Goal: Find specific fact: Find specific fact

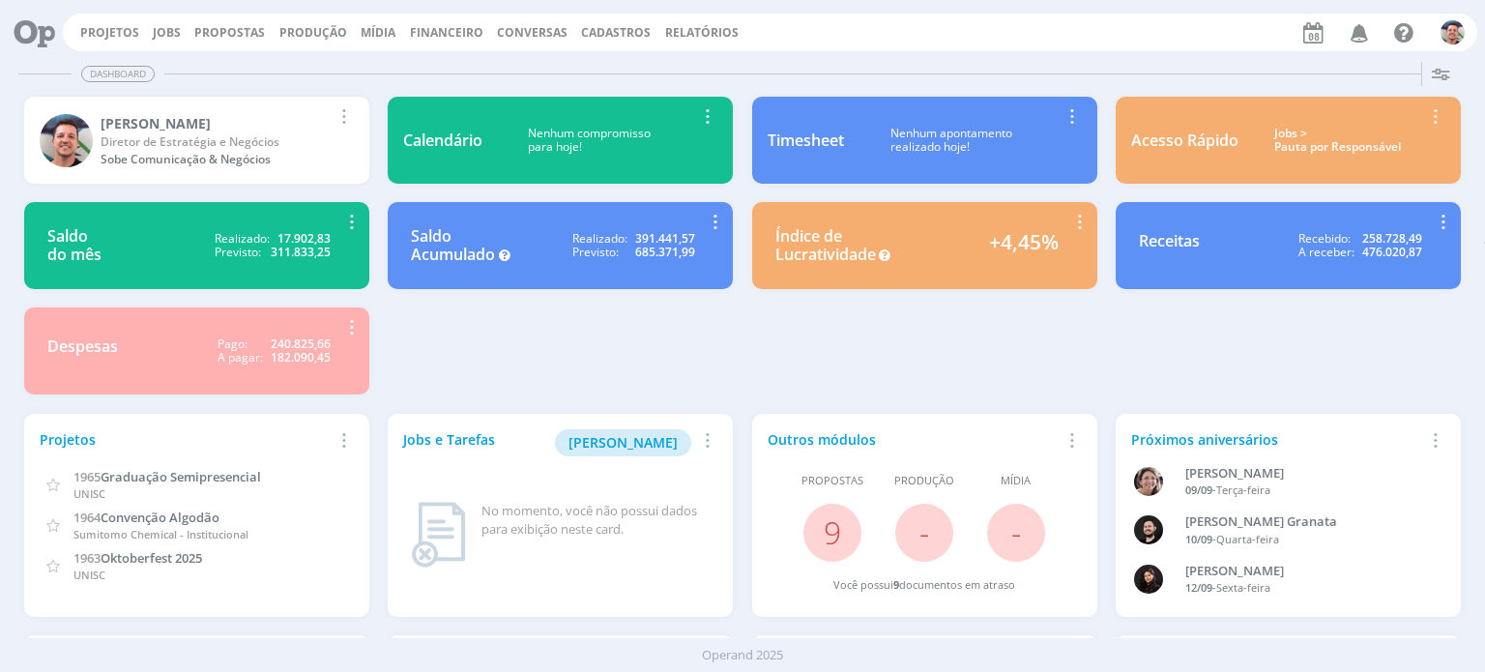
click at [427, 36] on span "Financeiro" at bounding box center [446, 32] width 73 height 16
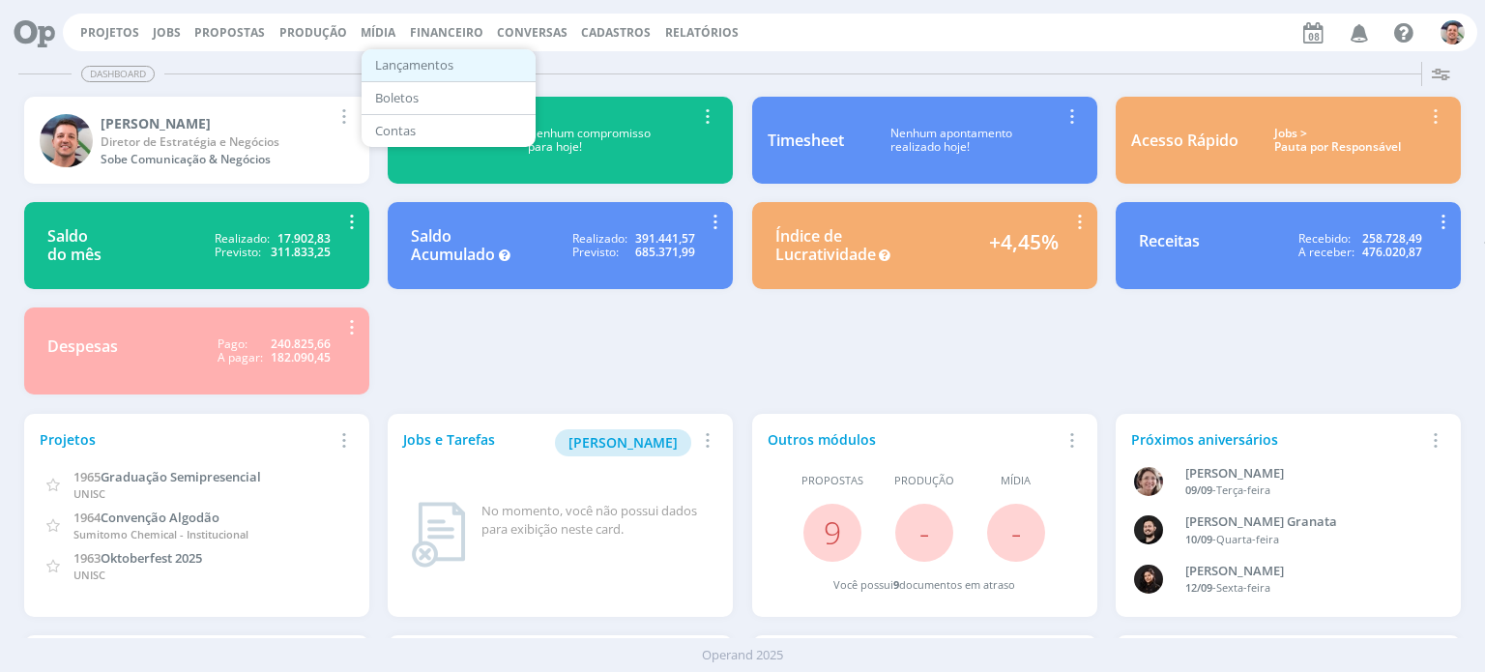
click at [437, 64] on link "Lançamentos" at bounding box center [448, 65] width 162 height 30
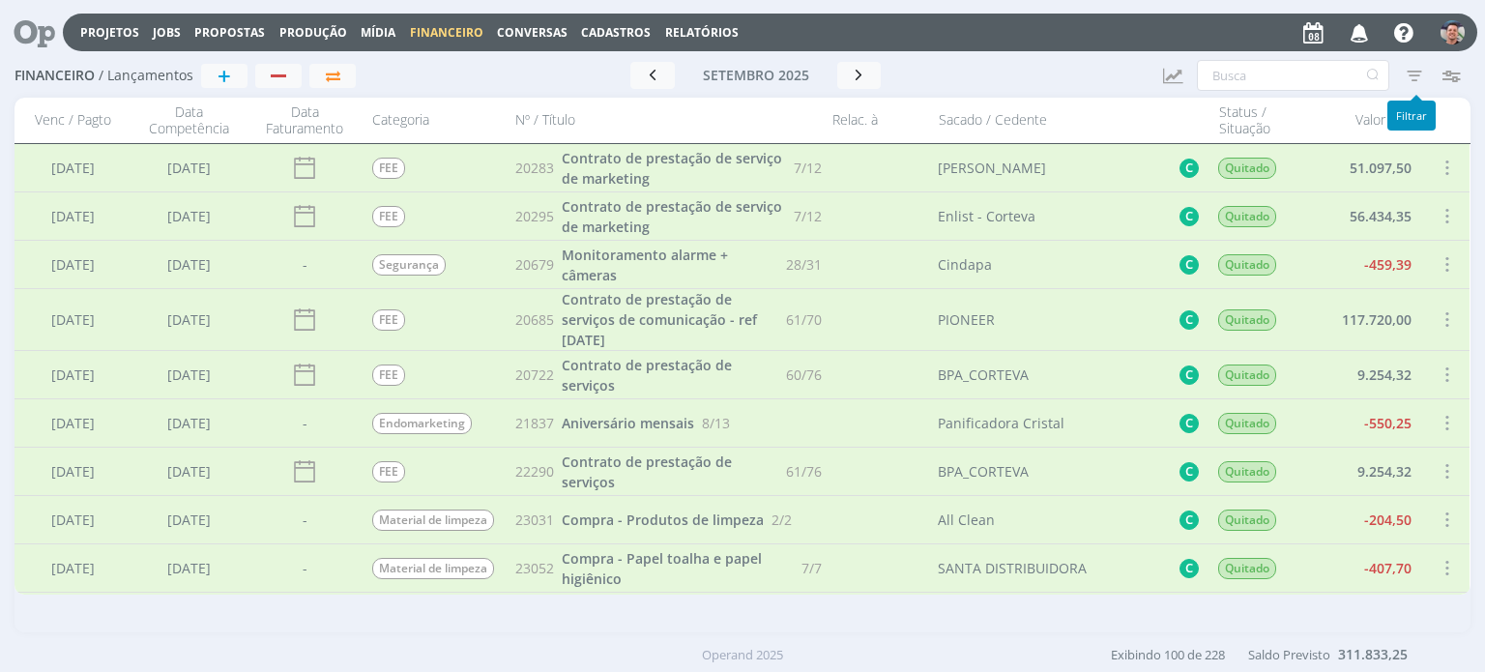
click at [1415, 68] on icon "button" at bounding box center [1414, 75] width 35 height 35
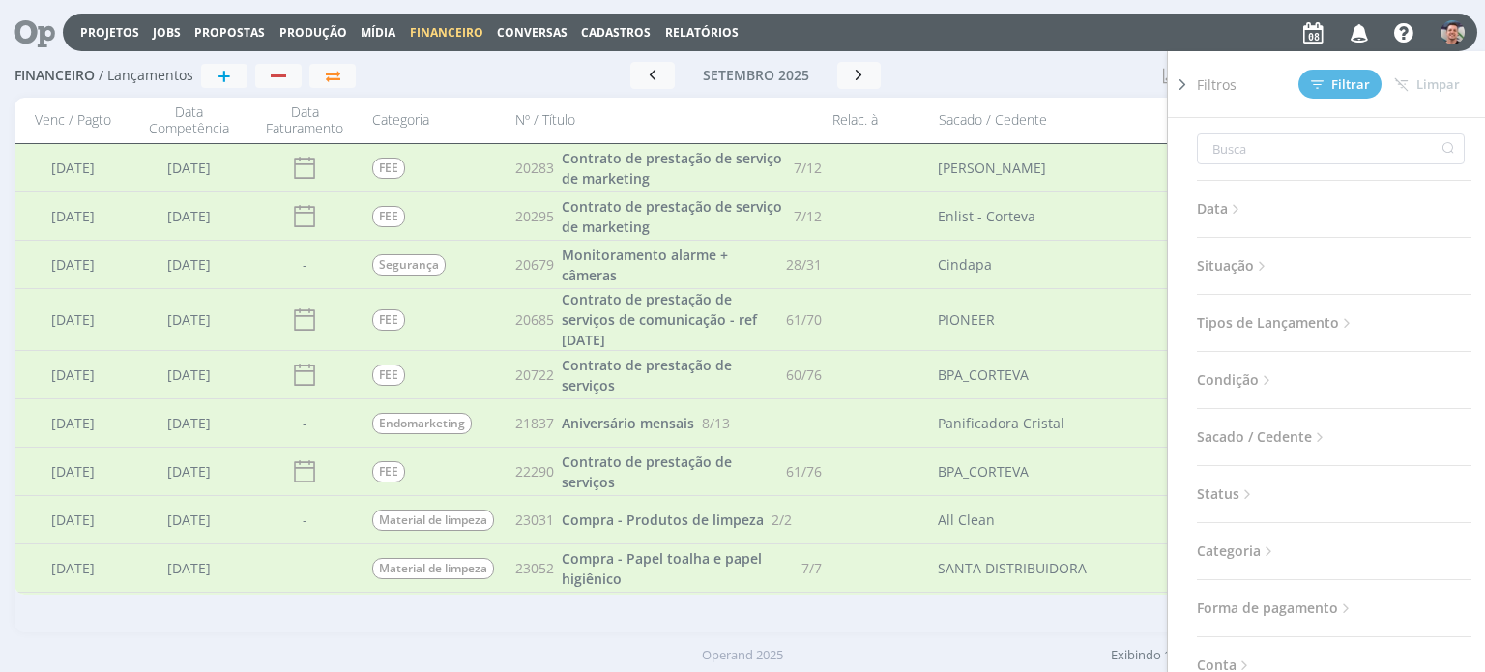
click at [1275, 436] on span "Sacado / Cedente" at bounding box center [1263, 437] width 132 height 25
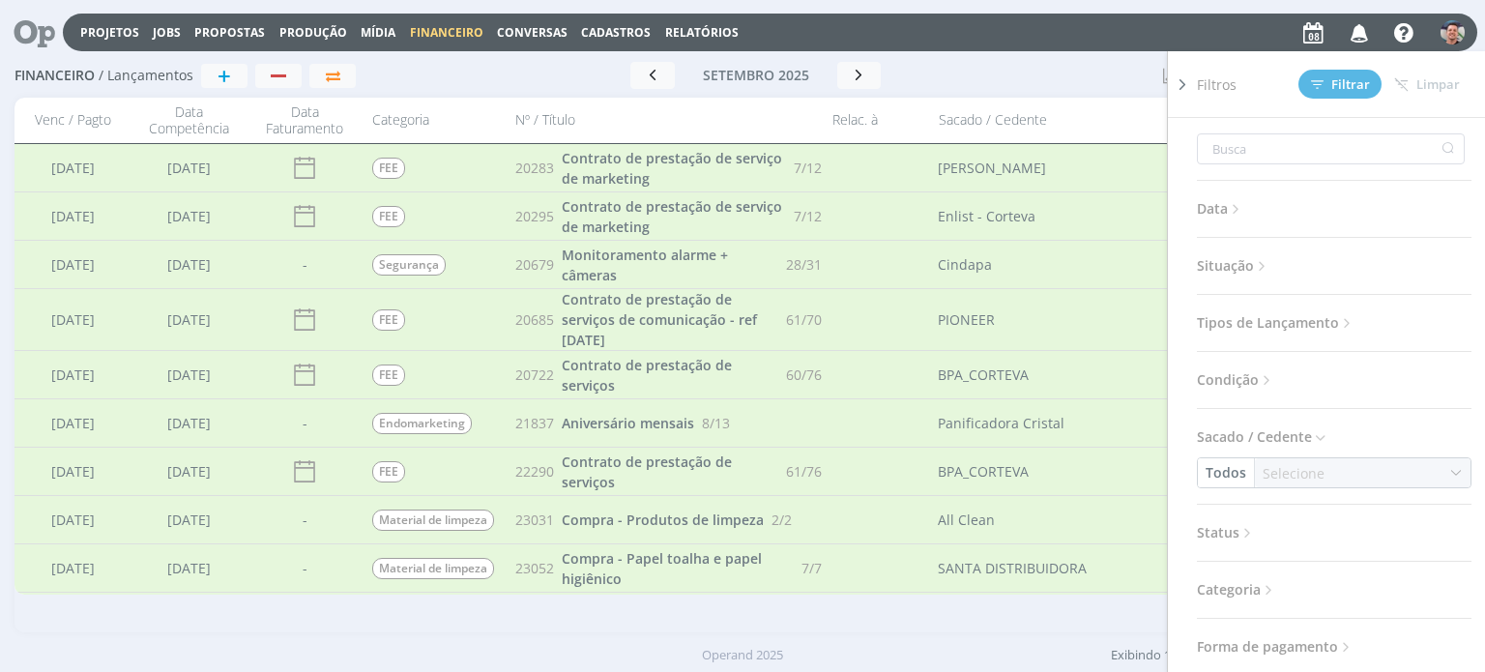
click at [1235, 470] on button "Todos" at bounding box center [1226, 472] width 56 height 29
click at [1261, 316] on link "Cliente" at bounding box center [1279, 321] width 153 height 31
click at [1311, 469] on div "Selecione" at bounding box center [1302, 473] width 66 height 20
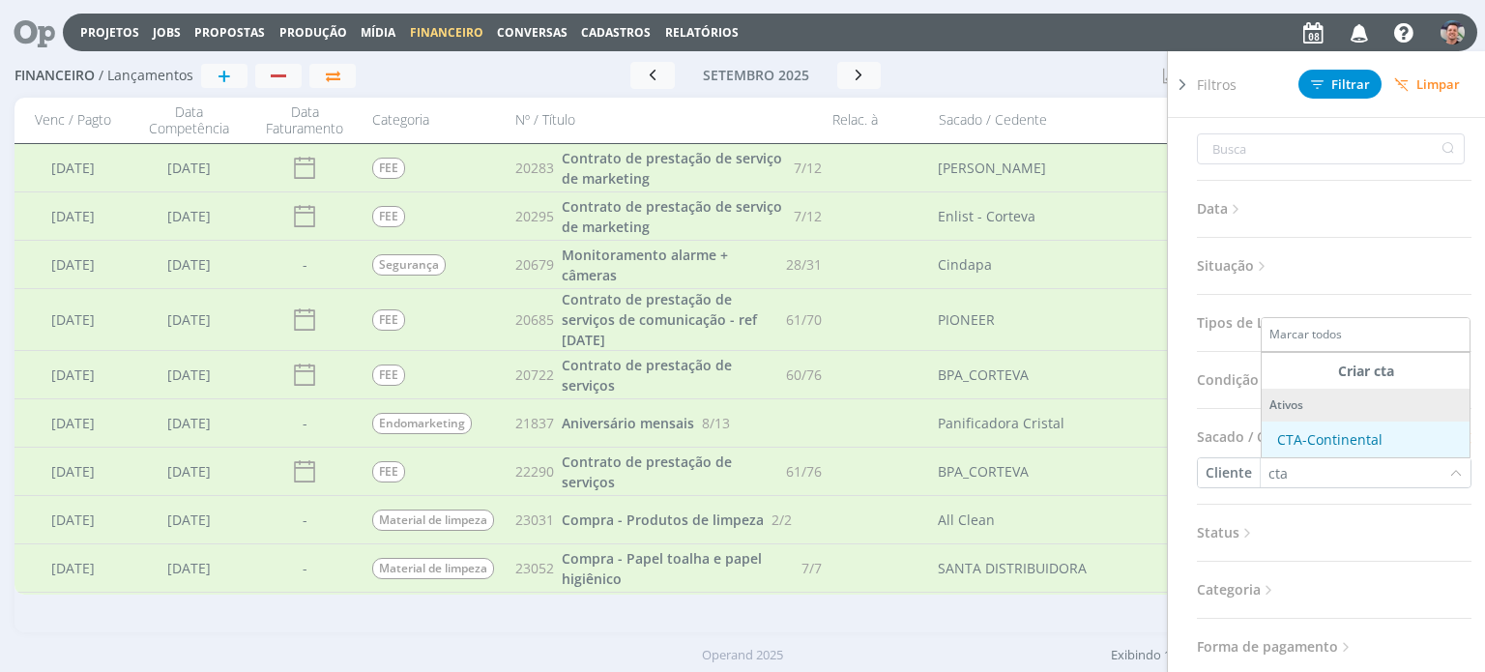
type input "cta"
click at [1337, 443] on div "CTA-Continental" at bounding box center [1329, 439] width 105 height 20
click at [1180, 227] on div at bounding box center [1182, 354] width 29 height 607
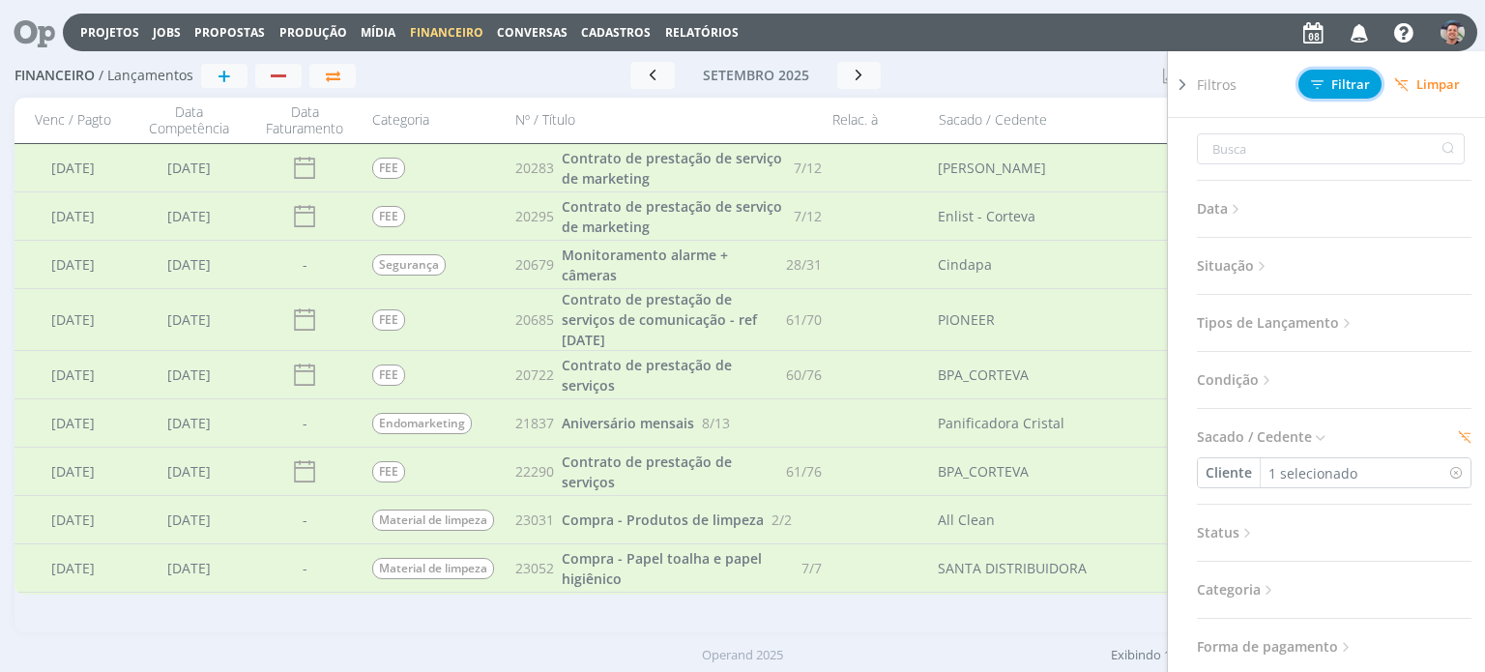
click at [1346, 78] on span "Filtrar" at bounding box center [1340, 84] width 59 height 13
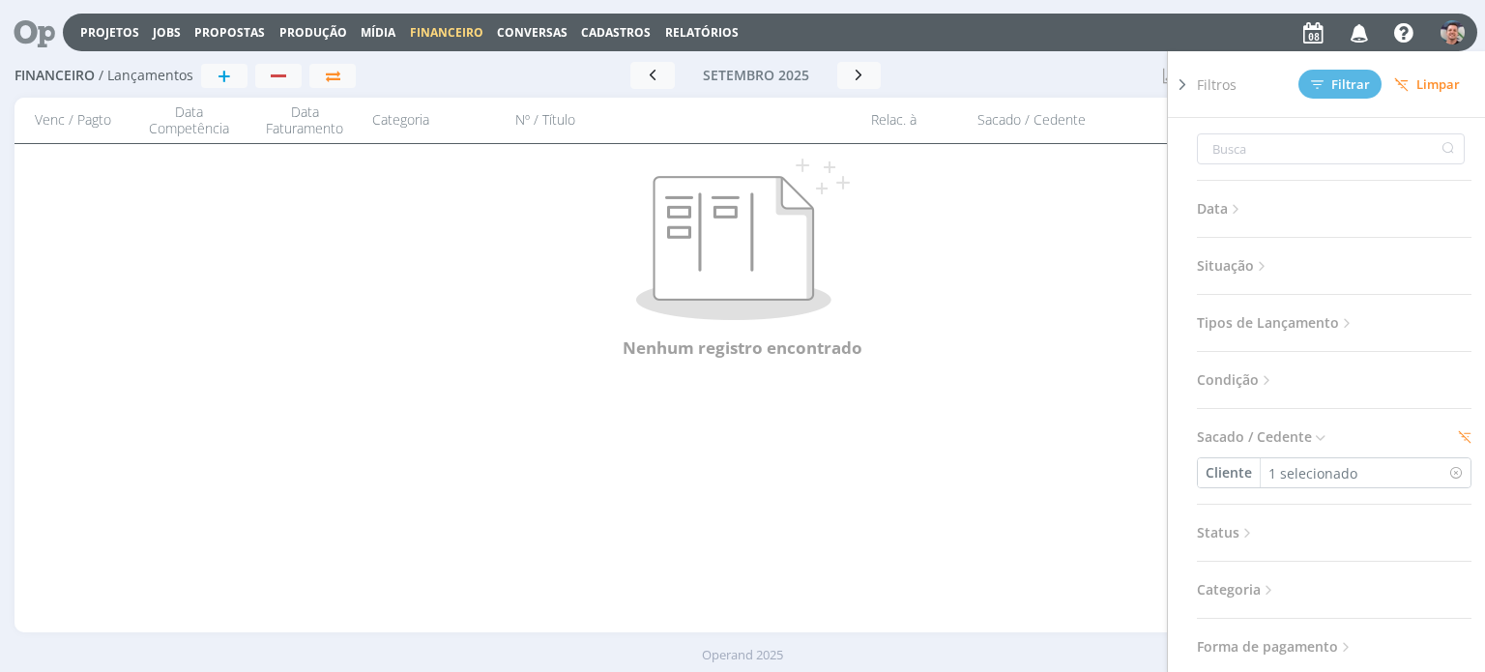
click at [1017, 68] on div at bounding box center [1050, 75] width 196 height 27
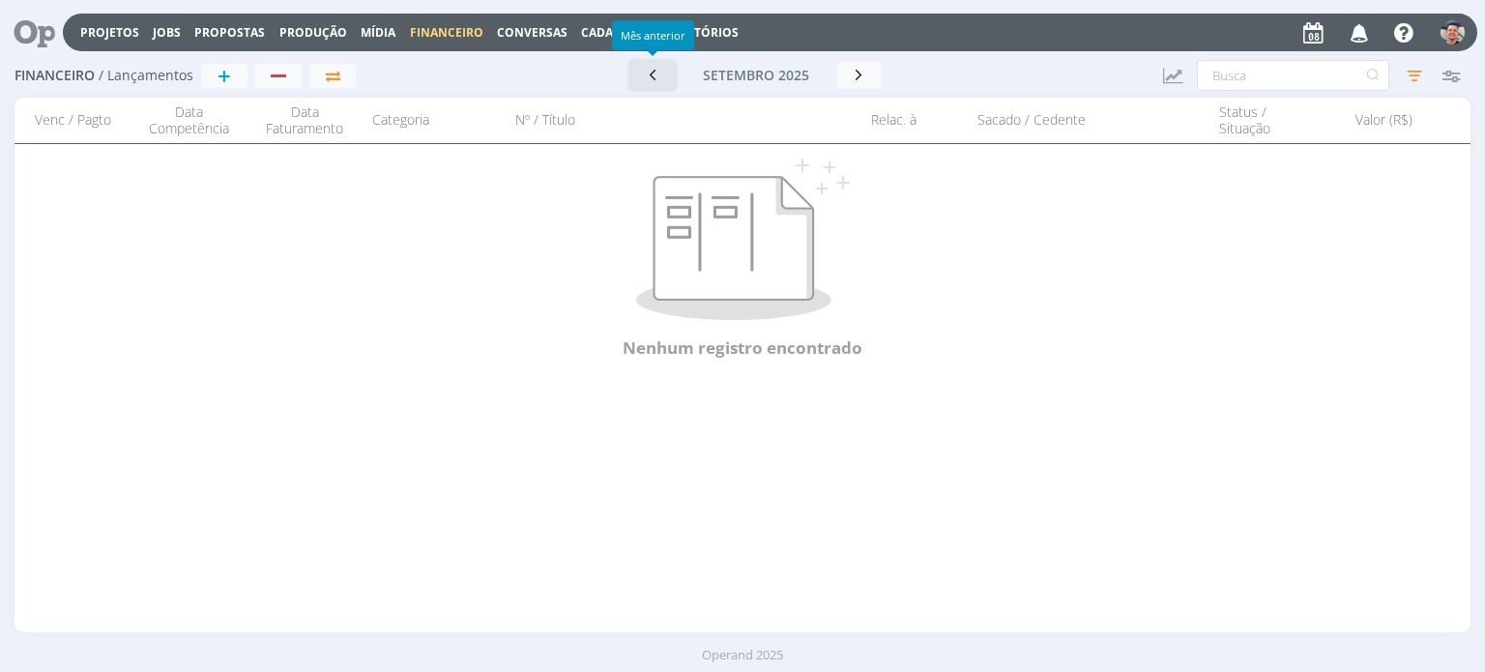
click at [650, 81] on icon "button" at bounding box center [652, 75] width 19 height 18
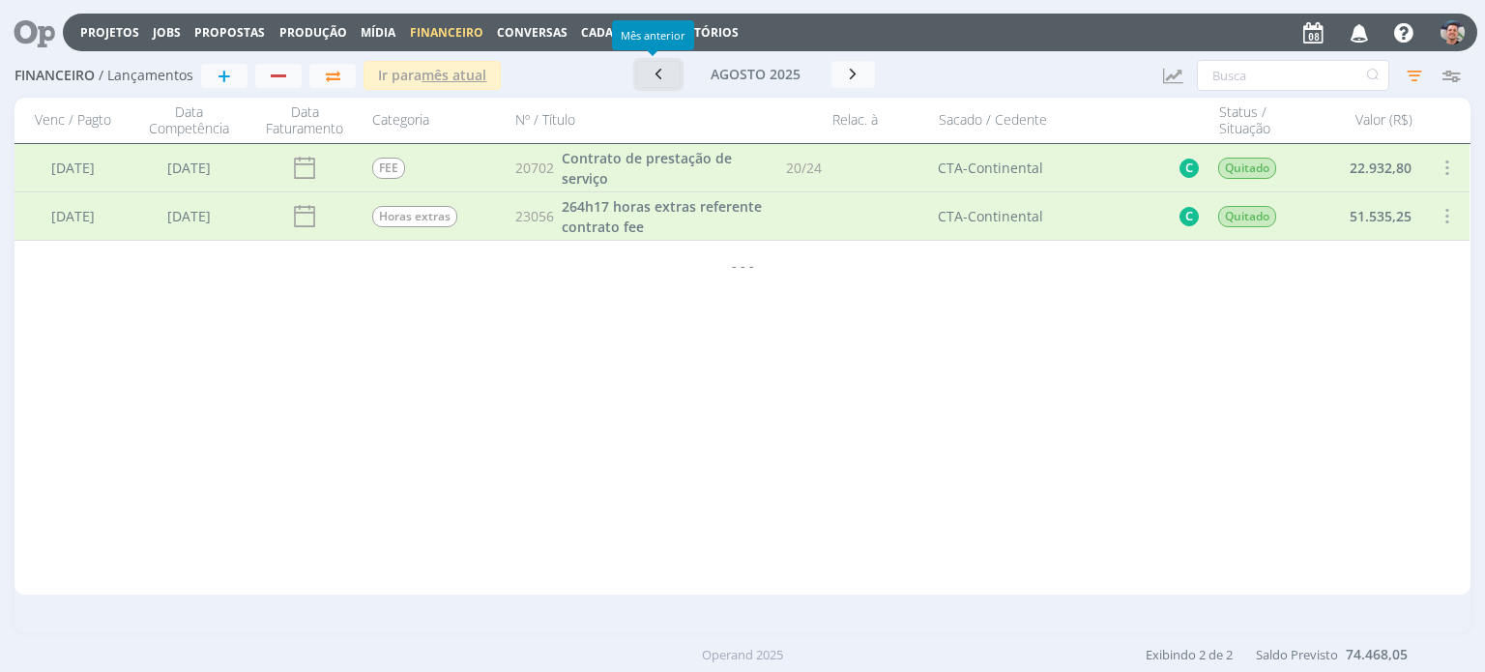
click at [654, 76] on icon "button" at bounding box center [658, 74] width 19 height 18
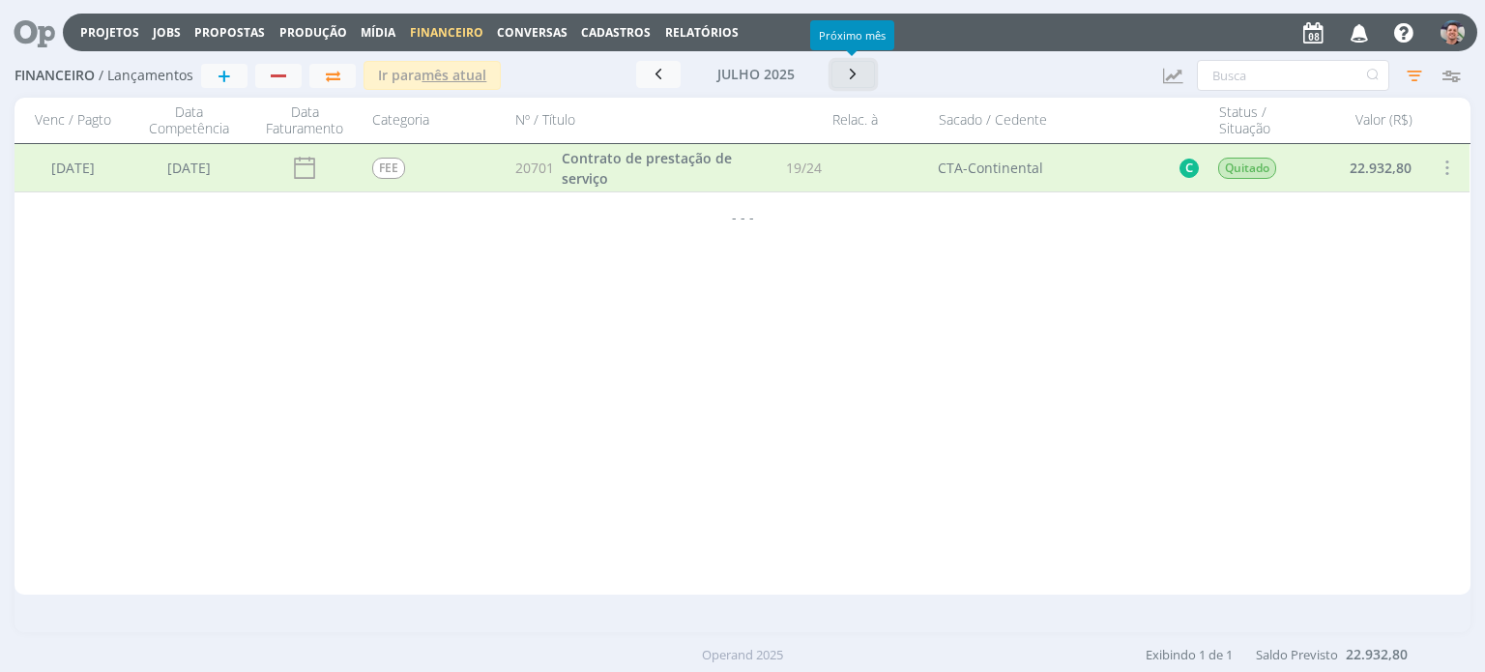
click at [851, 76] on icon "button" at bounding box center [853, 74] width 19 height 18
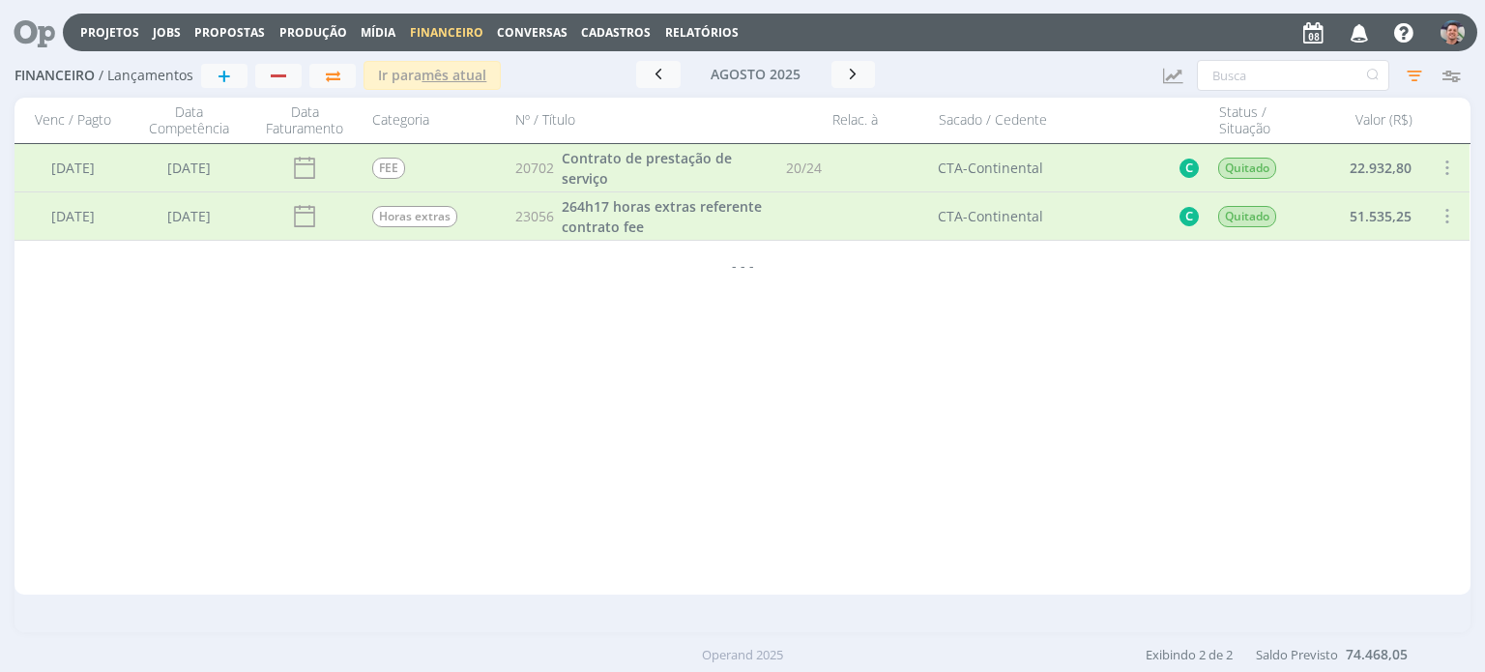
drag, startPoint x: 1410, startPoint y: 166, endPoint x: 1353, endPoint y: 177, distance: 58.0
click at [1353, 177] on div "22.932,80" at bounding box center [1364, 167] width 116 height 47
copy div "22.932,80"
